Goal: Communication & Community: Answer question/provide support

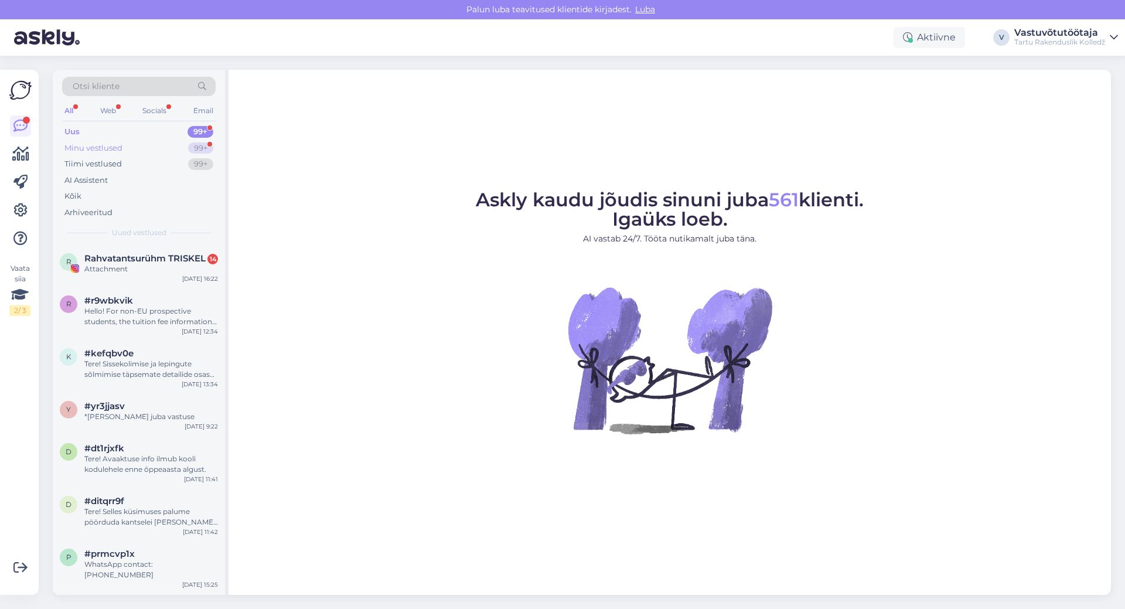
click at [119, 149] on div "Minu vestlused" at bounding box center [93, 148] width 58 height 12
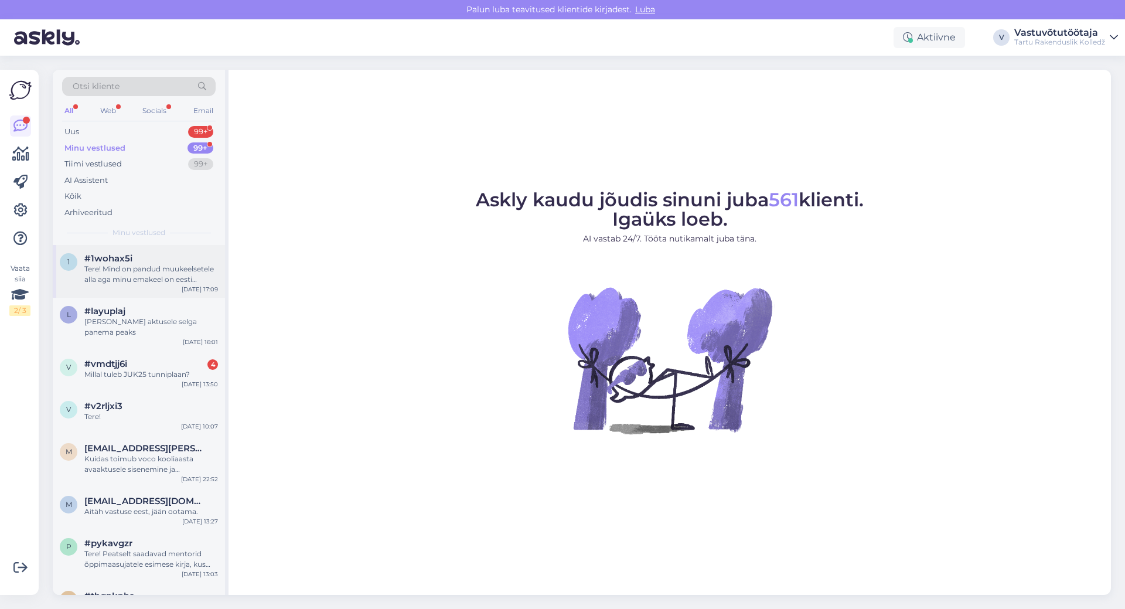
click at [128, 268] on div "Tere! Mind on pandud muukeelsetele alla aga minu emakeel on eesti keel,kas seda…" at bounding box center [151, 274] width 134 height 21
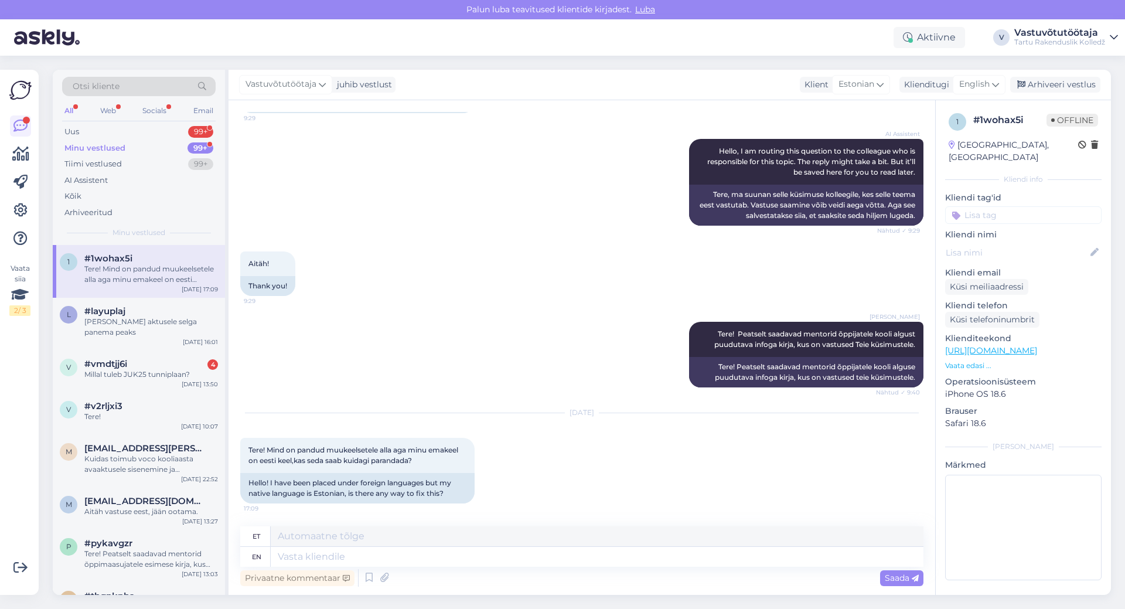
scroll to position [127, 0]
click at [394, 556] on textarea at bounding box center [597, 557] width 653 height 20
click at [984, 86] on span "English" at bounding box center [974, 84] width 30 height 13
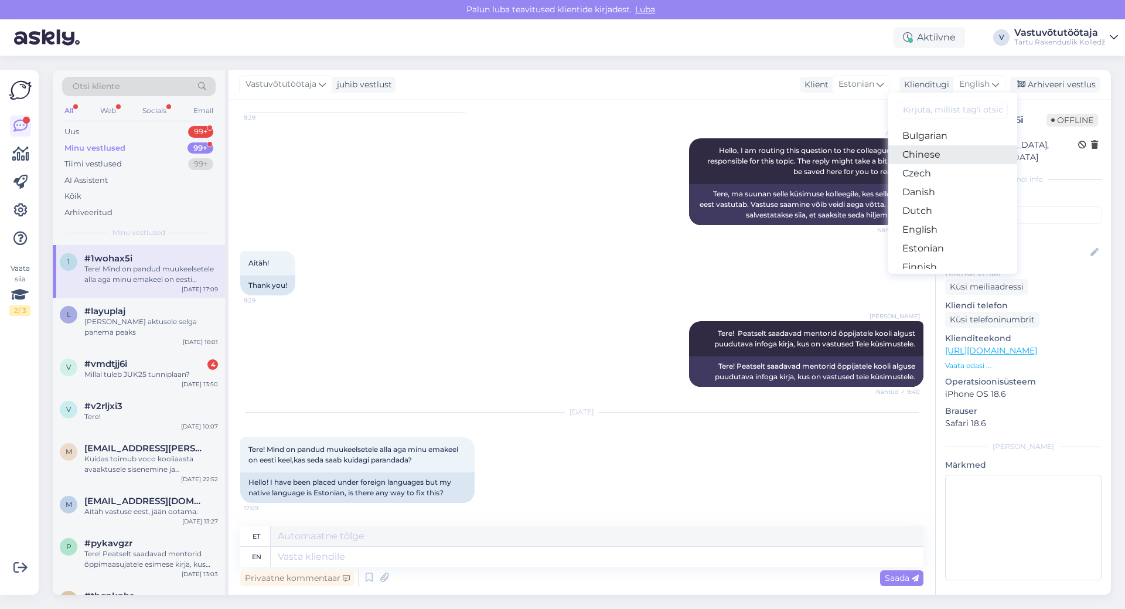
scroll to position [59, 0]
click at [941, 228] on link "Estonian" at bounding box center [952, 227] width 129 height 19
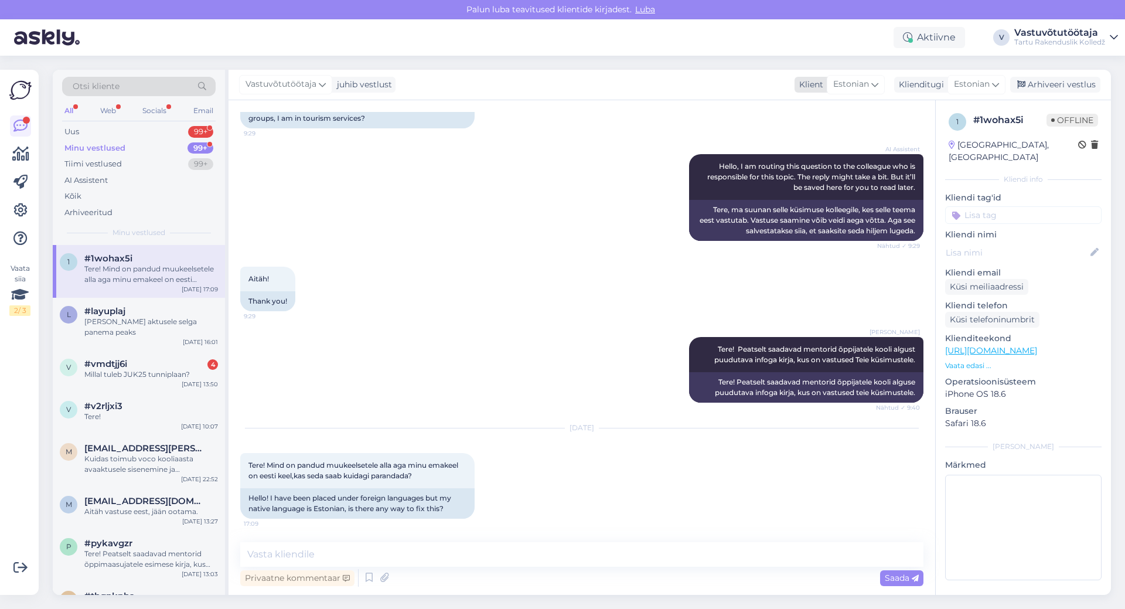
click at [867, 85] on span "Estonian" at bounding box center [851, 84] width 36 height 13
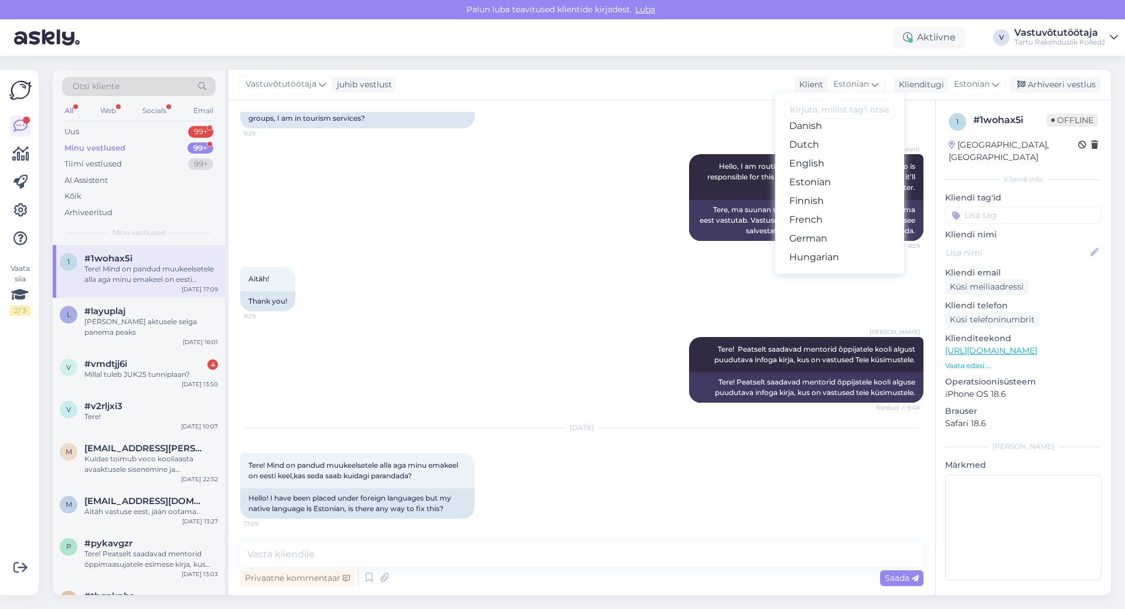
scroll to position [117, 0]
click at [821, 150] on link "English" at bounding box center [839, 150] width 129 height 19
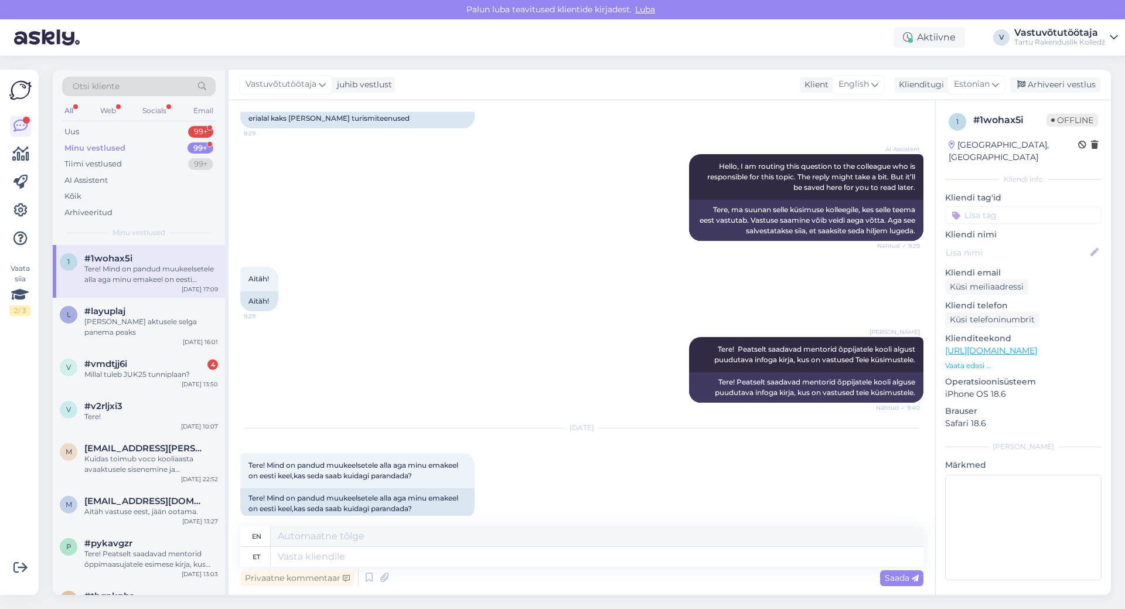
scroll to position [127, 0]
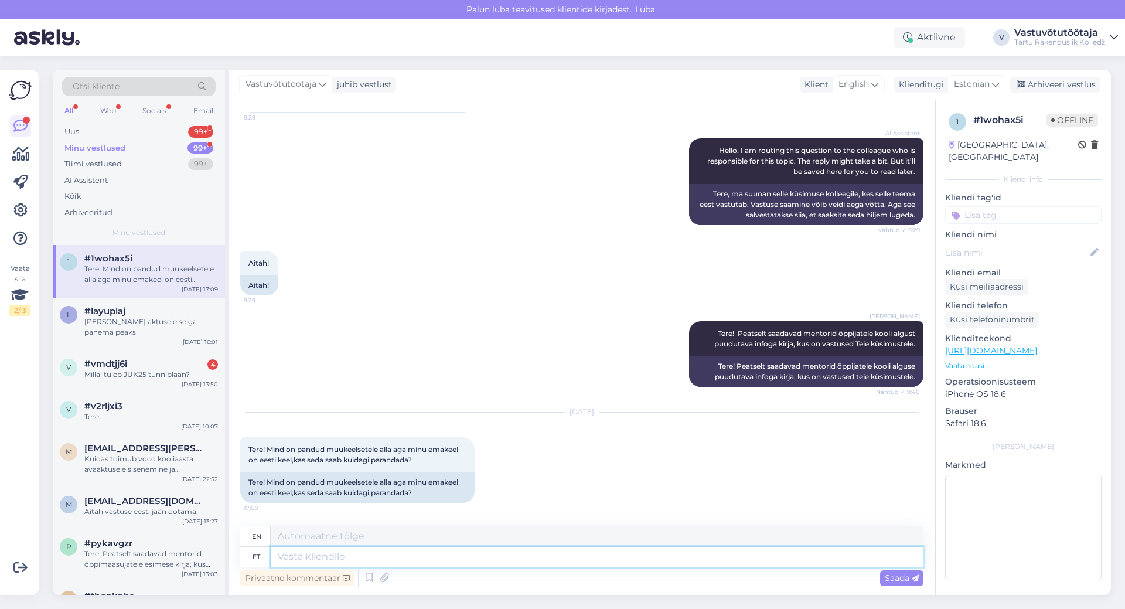
click at [298, 559] on textarea at bounding box center [597, 557] width 653 height 20
type textarea "Tere!"
type textarea "Hello!"
type textarea "Tere! Kahjuks"
type textarea "Hello! Unfortunately"
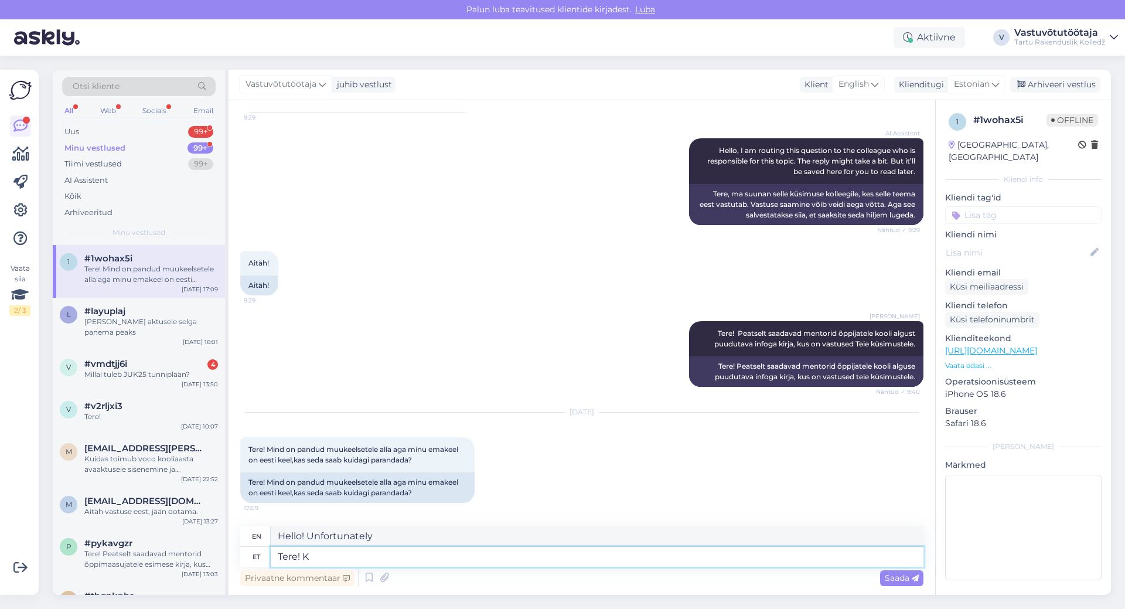
type textarea "Tere!"
type textarea "Hello!"
type textarea "Tere! Millist e"
type textarea "Hello! What kind?"
type textarea "Tere! Millist erialast"
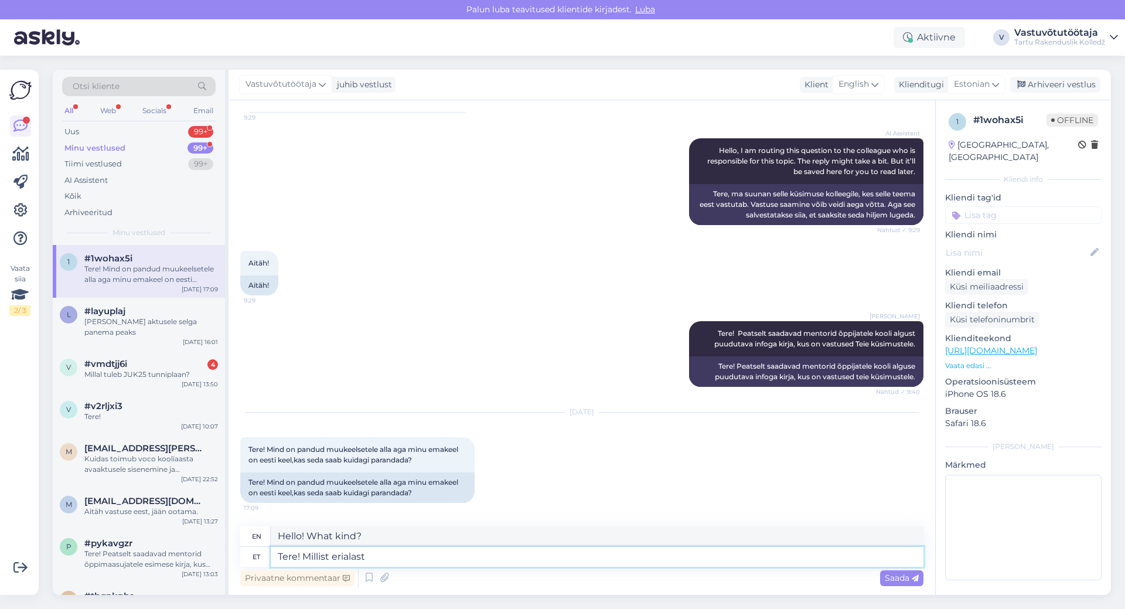
type textarea "Hello! What kind of profession?"
type textarea "Tere! Millist erialast käib j"
type textarea "Hello! What profession are you talking about?"
type textarea "Tere! Millist eria"
type textarea "Hello! What kind of profession?"
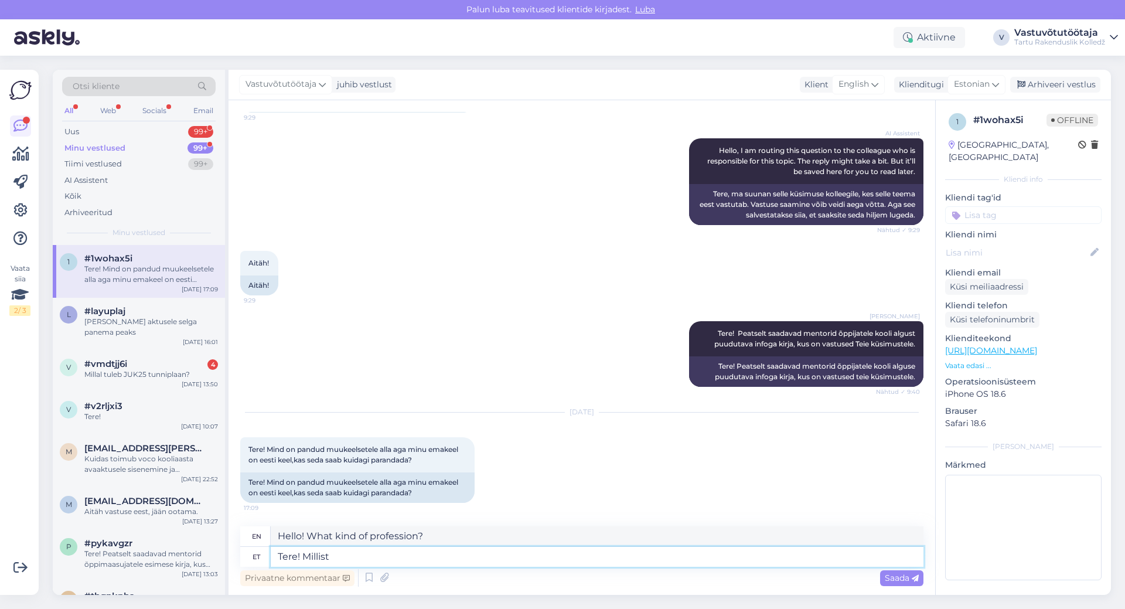
type textarea "Tere! Millis"
type textarea "Hello! What kind?"
type textarea "Tere!"
type textarea "Hello!"
type textarea "Tere!"
